Goal: Check status

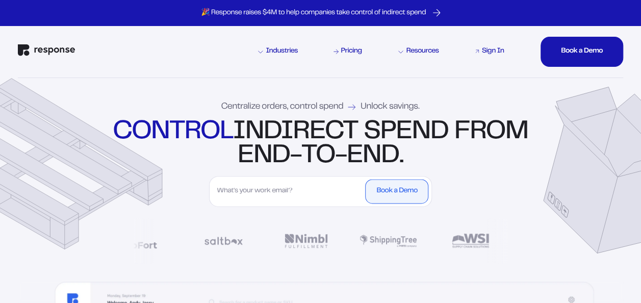
click at [486, 49] on div "Sign In" at bounding box center [493, 51] width 22 height 7
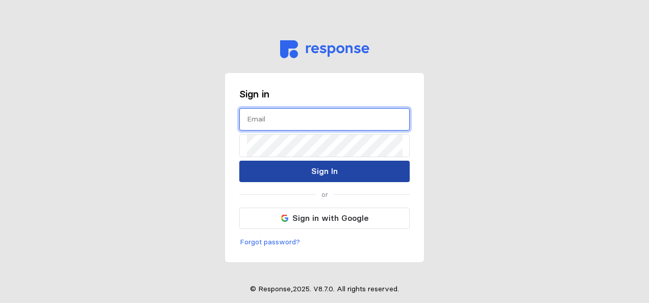
type input "[EMAIL_ADDRESS][DOMAIN_NAME]"
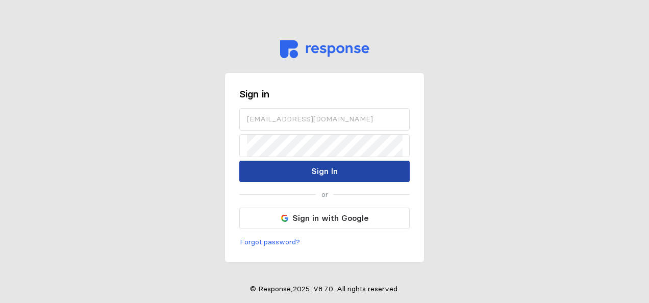
click at [329, 168] on p "Sign In" at bounding box center [324, 171] width 27 height 13
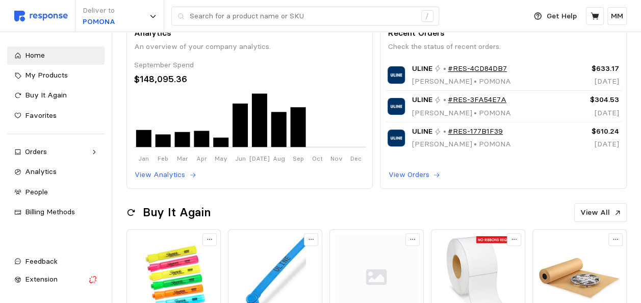
scroll to position [128, 0]
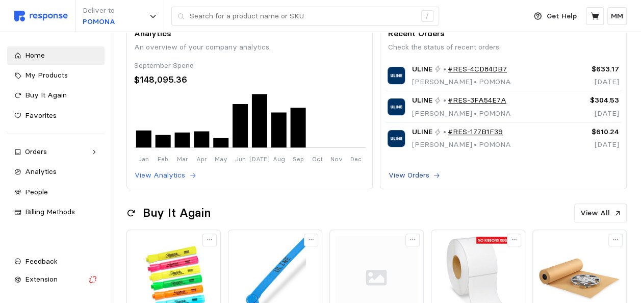
click at [427, 180] on p "View Orders" at bounding box center [408, 175] width 41 height 11
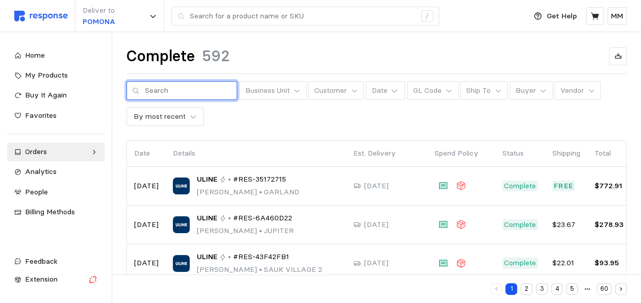
click at [180, 93] on input "text" at bounding box center [188, 91] width 87 height 18
type input "pomona"
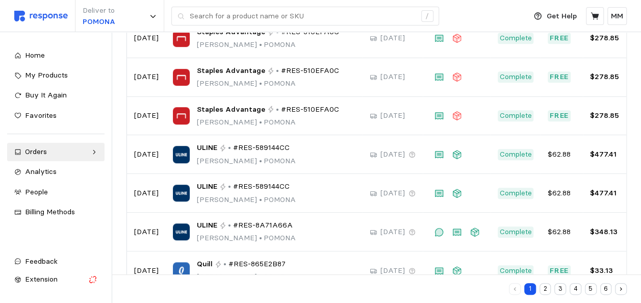
scroll to position [291, 0]
